Goal: Task Accomplishment & Management: Complete application form

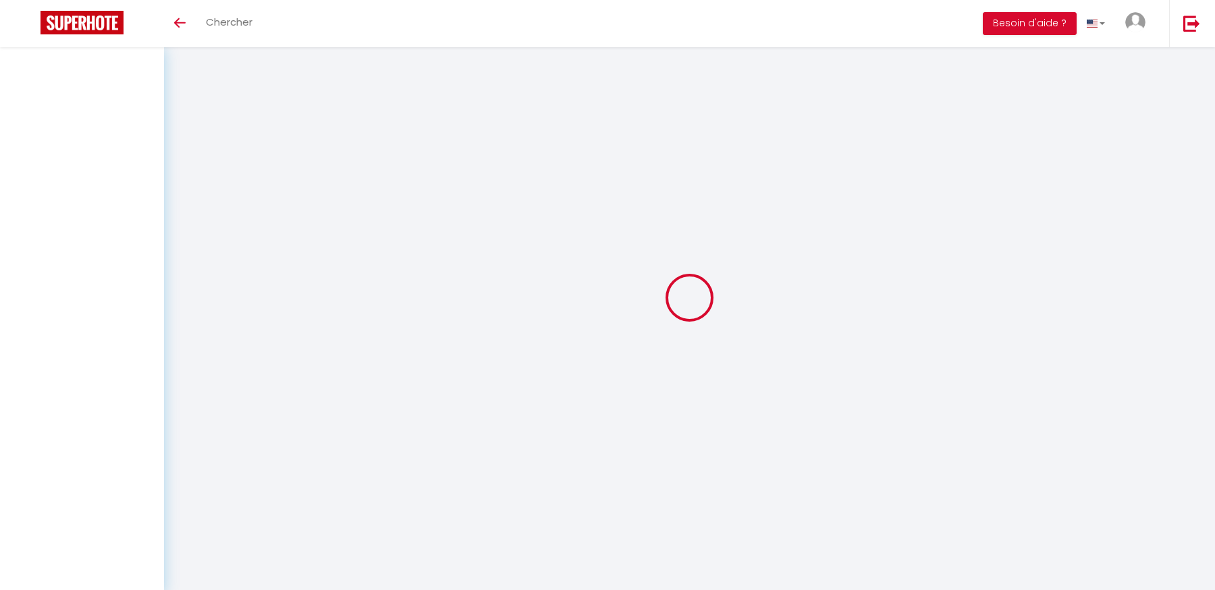
select select
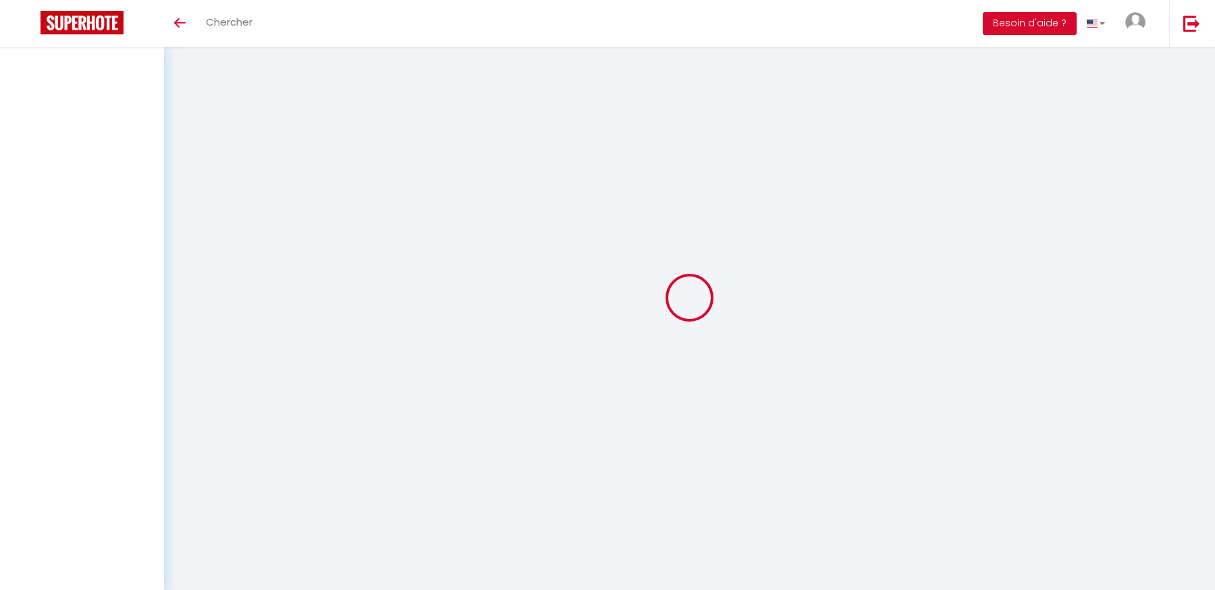
select select
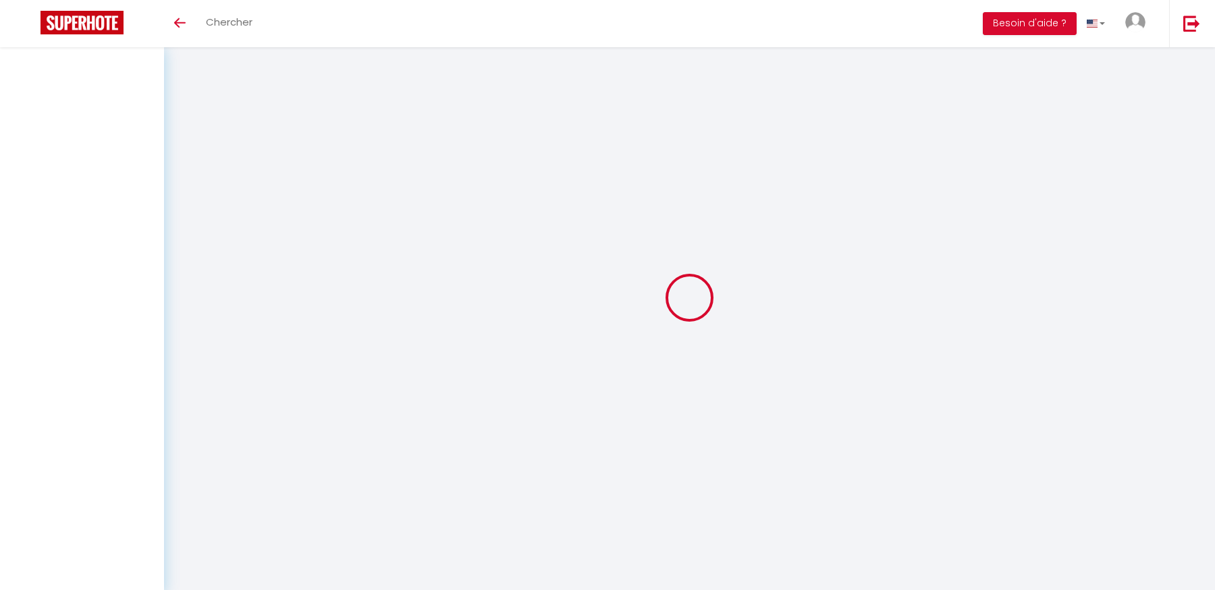
checkbox input "false"
select select
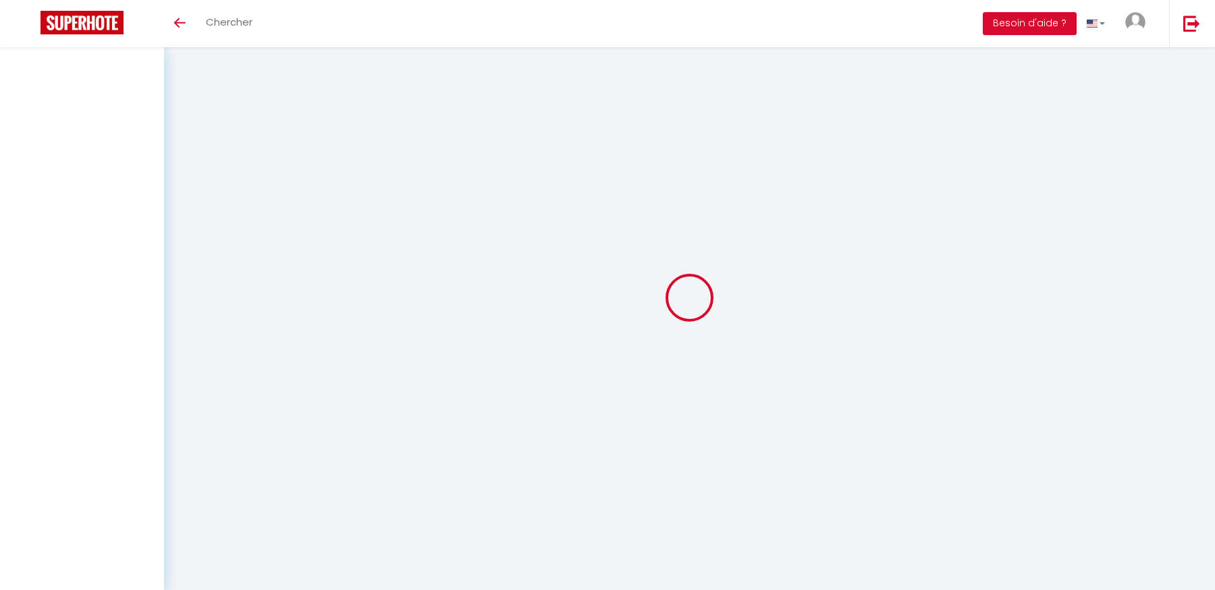
select select
checkbox input "false"
select select
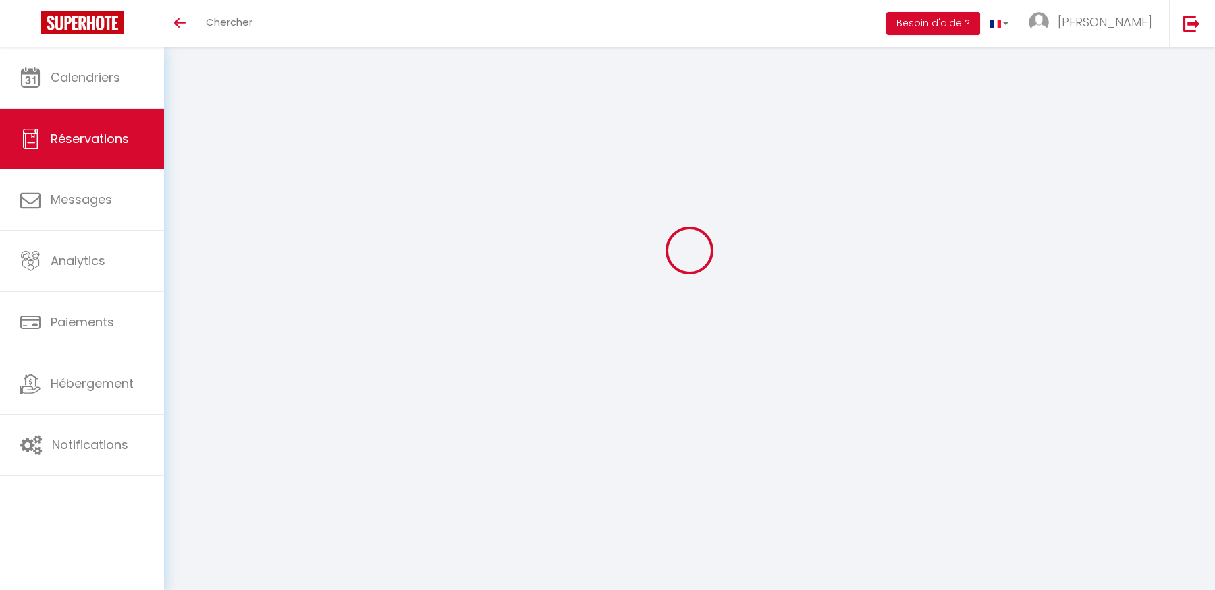
type input "[PERSON_NAME]"
type input "Moersdorf"
type input "[EMAIL_ADDRESS][DOMAIN_NAME]"
type input "[PHONE_NUMBER]"
select select "DE"
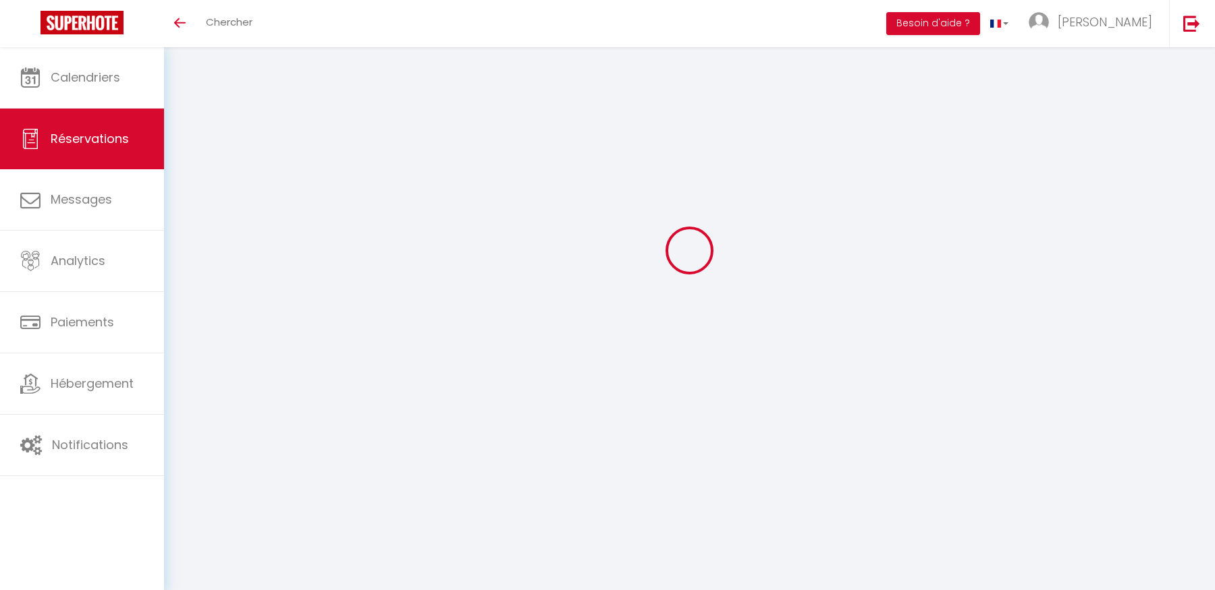
select select "35650"
select select "1"
type input "Mer 03 Septembre 2025"
select select
type input "Mer 10 Septembre 2025"
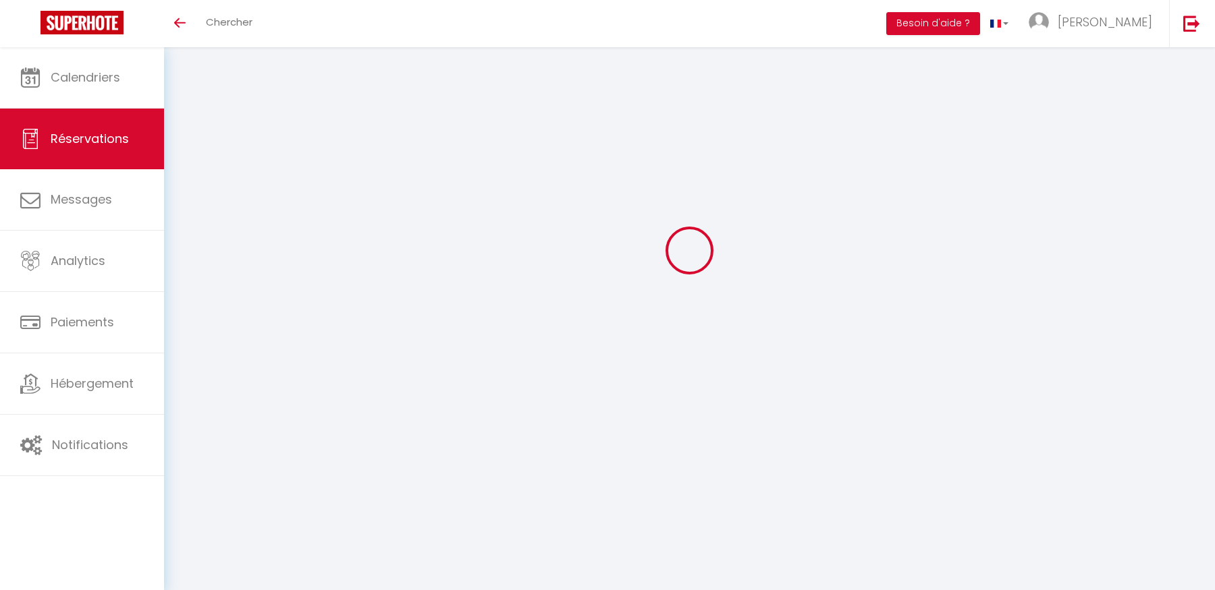
select select
type input "2"
select select "12"
select select
type input "1110"
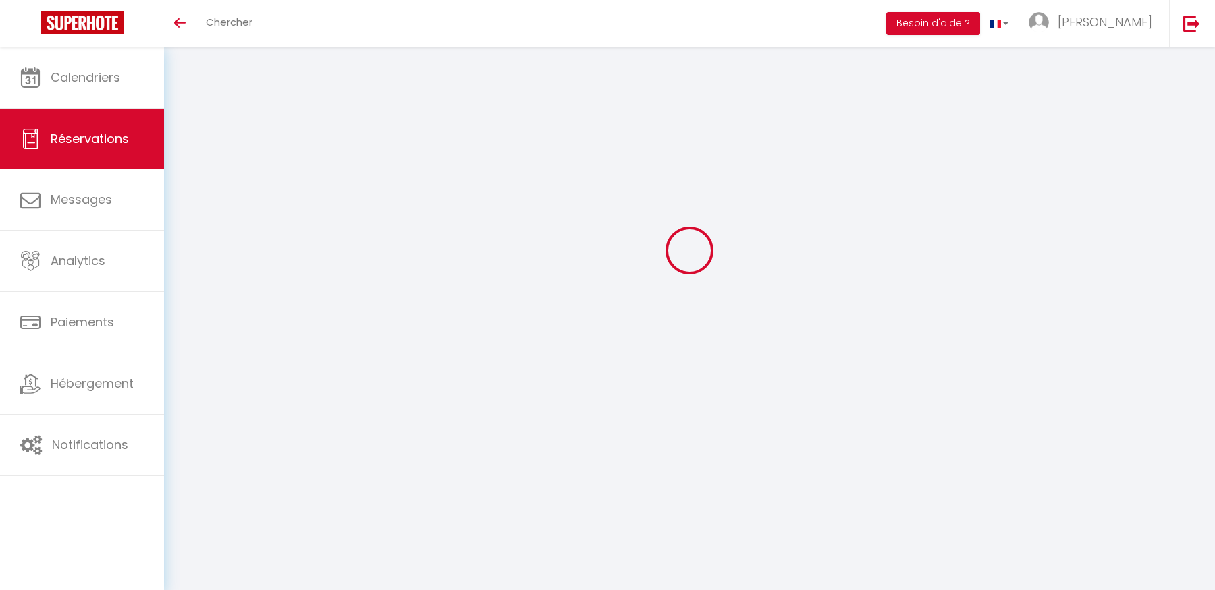
checkbox input "false"
type input "1224.16"
select select "73"
type input "0"
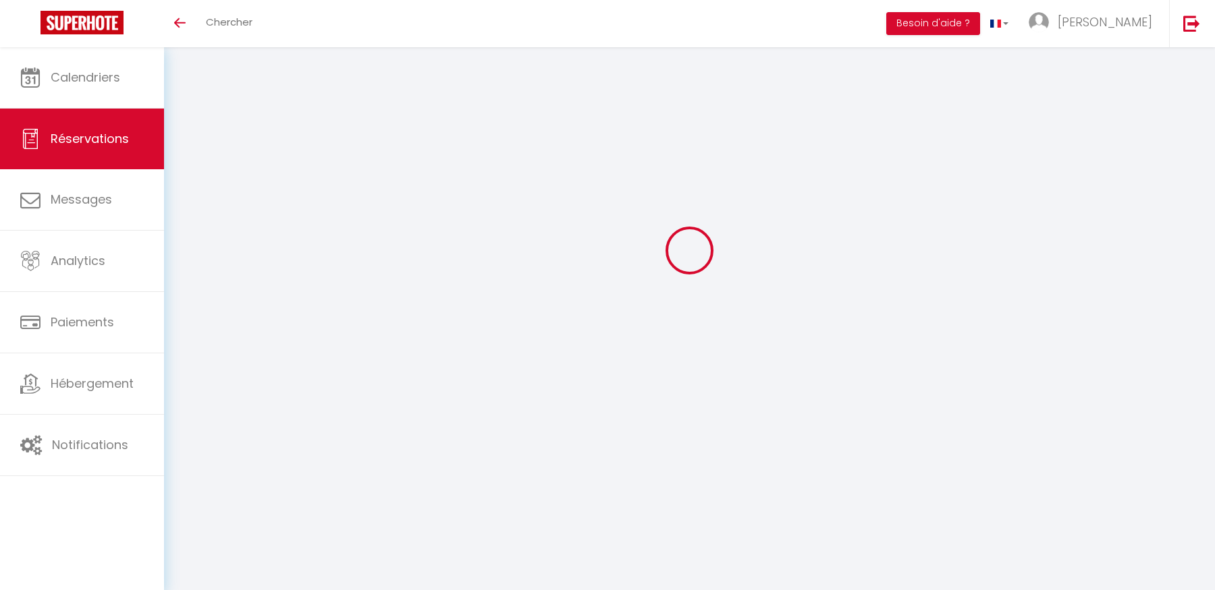
type input "0"
select select
checkbox input "false"
type textarea "abritel"
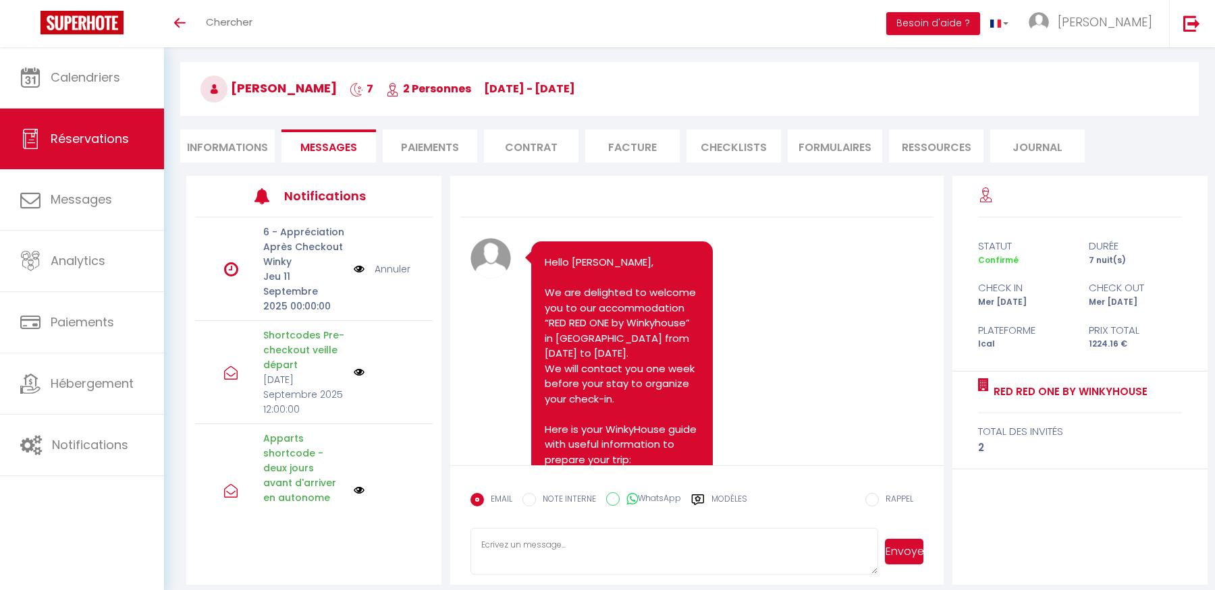
scroll to position [4405, 0]
